Goal: Find specific page/section: Find specific page/section

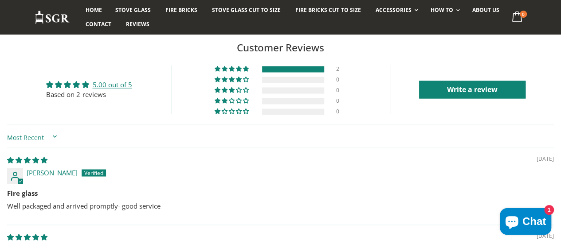
scroll to position [715, 0]
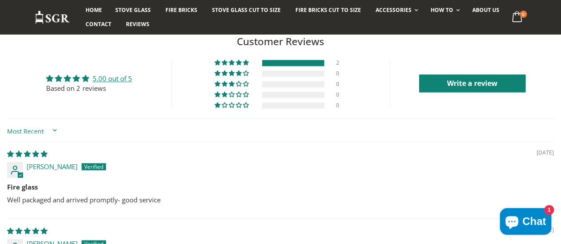
click at [216, 93] on div "2 0 0 0 0 See all reviews" at bounding box center [280, 83] width 218 height 49
click at [444, 198] on div "12/05/2025 Andrew Tuck Fire glass Well packaged and arrived promptly- good serv…" at bounding box center [280, 179] width 546 height 77
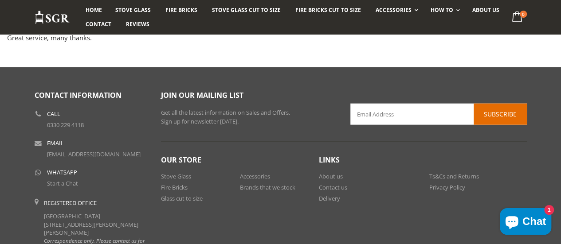
scroll to position [981, 0]
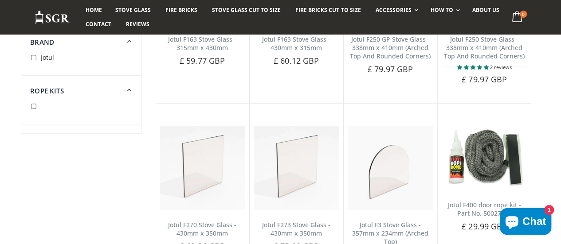
scroll to position [1046, 0]
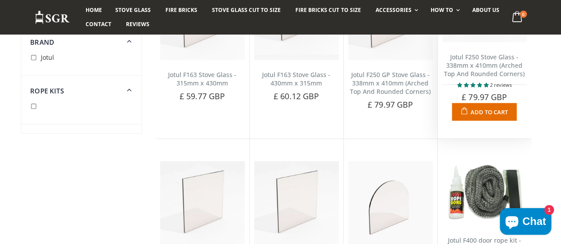
click at [477, 87] on span "5.00 stars" at bounding box center [473, 85] width 7 height 4
click at [487, 77] on link "Jotul F250 Stove Glass - 338mm x 410mm (Arched Top And Rounded Corners)" at bounding box center [484, 65] width 81 height 25
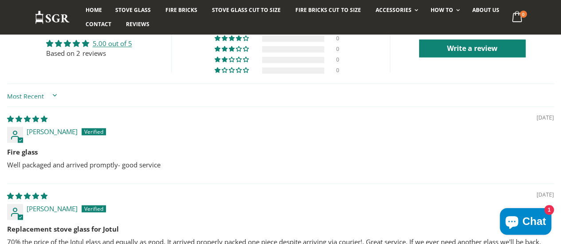
scroll to position [756, 0]
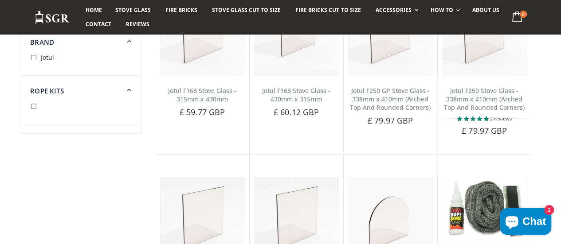
scroll to position [1051, 0]
